Goal: Find specific page/section: Find specific page/section

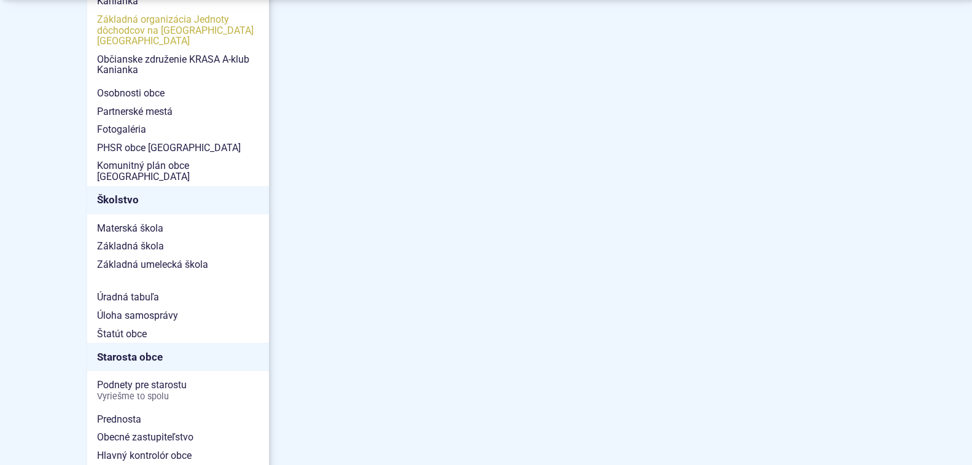
scroll to position [736, 0]
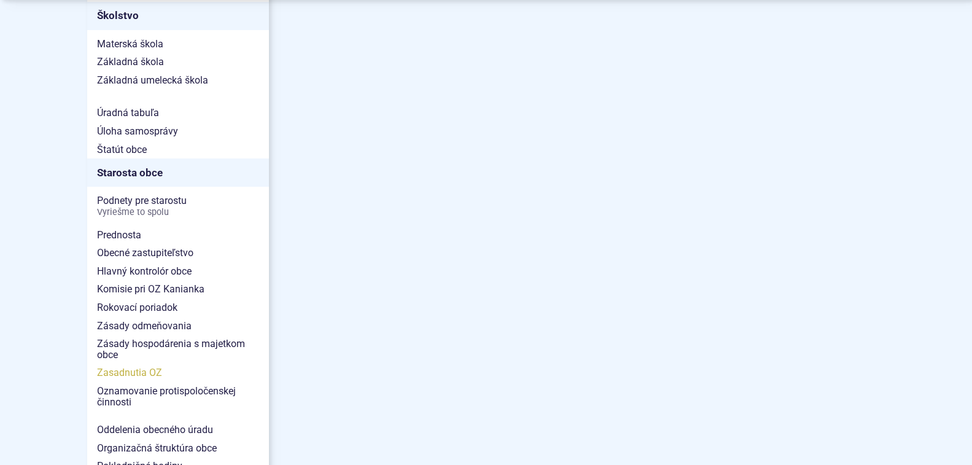
click at [131, 363] on span "Zasadnutia OZ" at bounding box center [178, 372] width 162 height 18
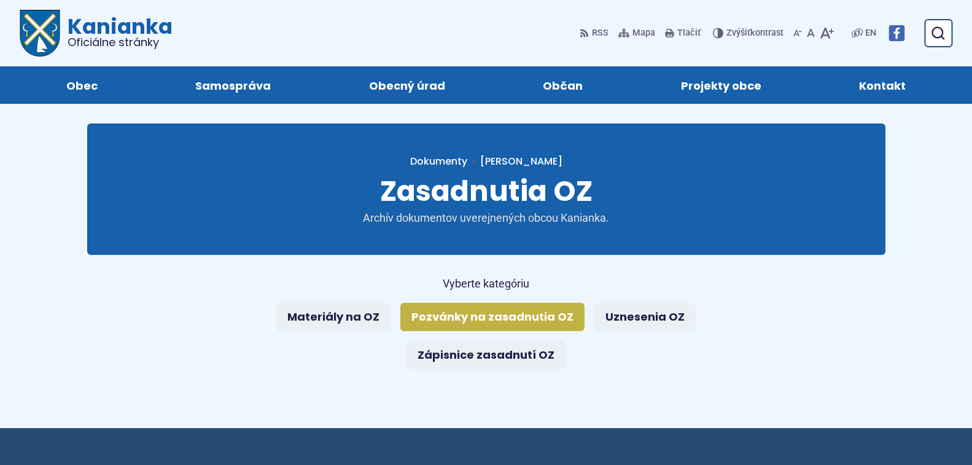
click at [489, 315] on link "Pozvánky na zasadnutia OZ" at bounding box center [492, 317] width 184 height 28
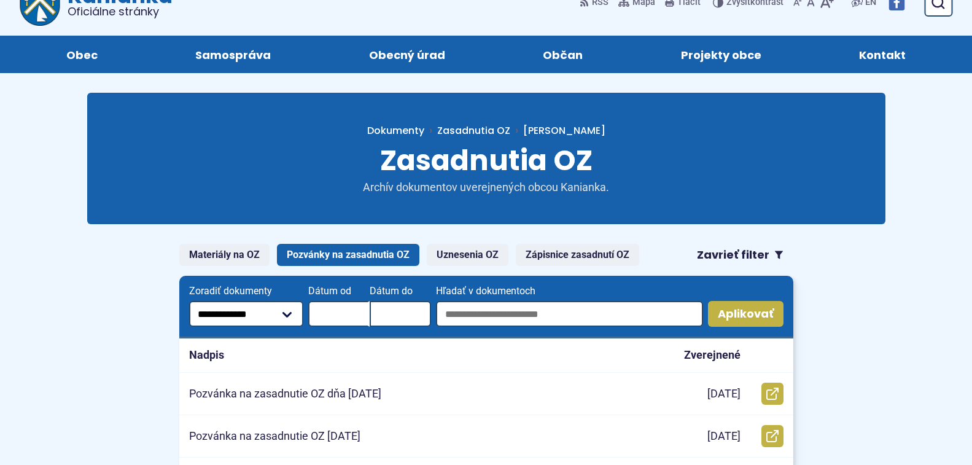
scroll to position [61, 0]
